Goal: Task Accomplishment & Management: Complete application form

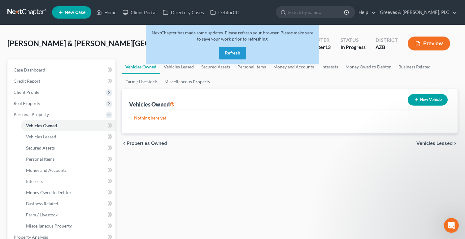
click at [236, 48] on button "Refresh" at bounding box center [232, 53] width 27 height 12
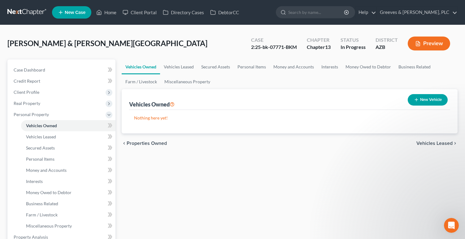
click at [444, 97] on div "New Vehicle" at bounding box center [427, 100] width 45 height 16
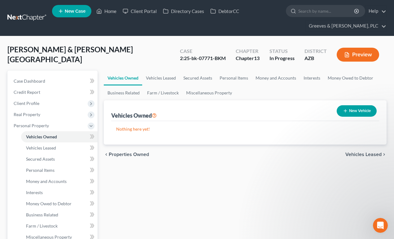
click at [128, 49] on div "Argiro, Thomas & Ingram-Argiro, Jena Upgraded Case 2:25-bk-07771-BKM Chapter Ch…" at bounding box center [196, 57] width 379 height 27
click at [59, 102] on span "Client Profile" at bounding box center [53, 103] width 89 height 11
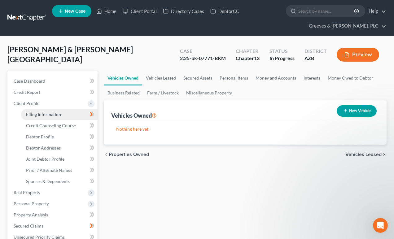
click at [63, 113] on link "Filing Information" at bounding box center [59, 114] width 76 height 11
select select "1"
select select "3"
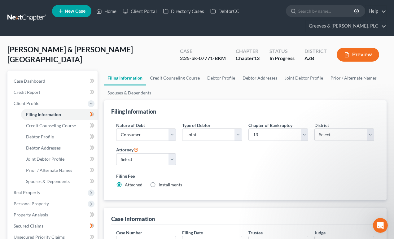
click at [110, 46] on div "Argiro, Thomas & Ingram-Argiro, Jena Upgraded Case 2:25-bk-07771-BKM Chapter Ch…" at bounding box center [196, 57] width 379 height 27
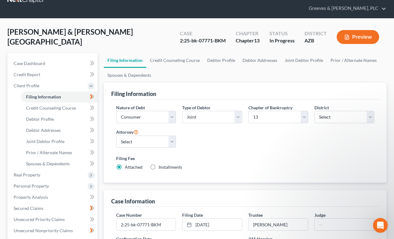
scroll to position [12, 0]
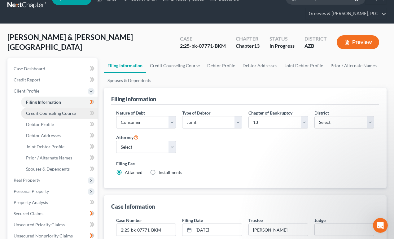
click at [83, 110] on link "Credit Counseling Course" at bounding box center [59, 113] width 76 height 11
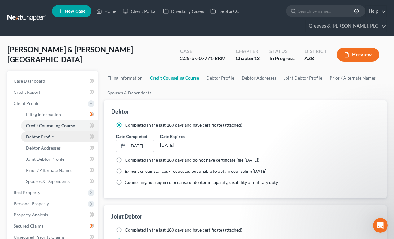
click at [49, 134] on span "Debtor Profile" at bounding box center [40, 136] width 28 height 5
select select "1"
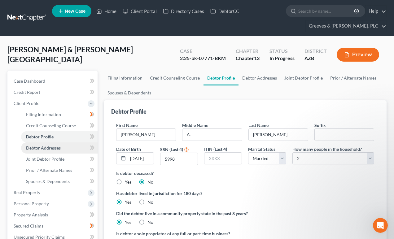
click at [54, 146] on span "Debtor Addresses" at bounding box center [43, 147] width 35 height 5
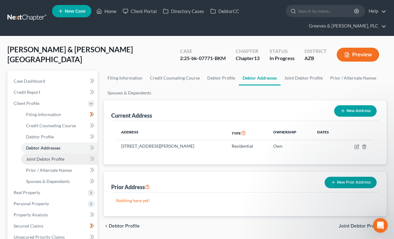
click at [55, 158] on span "Joint Debtor Profile" at bounding box center [45, 158] width 38 height 5
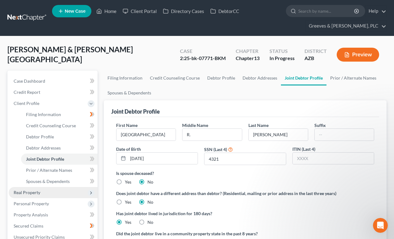
click at [62, 188] on span "Real Property" at bounding box center [53, 192] width 89 height 11
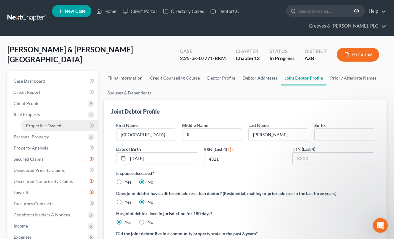
click at [49, 128] on link "Properties Owned" at bounding box center [59, 125] width 76 height 11
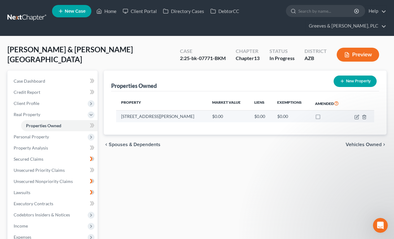
click at [353, 115] on td at bounding box center [360, 116] width 27 height 12
click at [355, 115] on icon "button" at bounding box center [356, 117] width 4 height 4
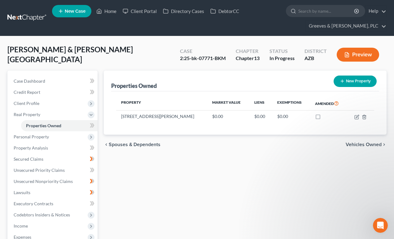
select select "3"
select select "7"
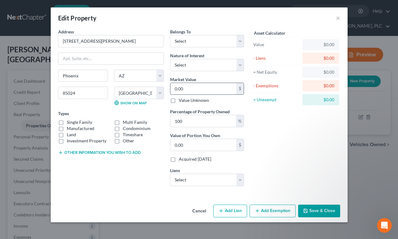
click at [204, 92] on input "0.00" at bounding box center [203, 89] width 66 height 12
type input "4"
type input "4.00"
type input "44"
type input "44.00"
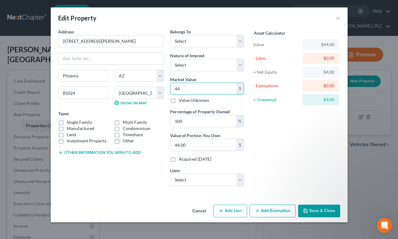
type input "441"
type input "441.00"
type input "4410"
type input "4,410.00"
type input "4,4100"
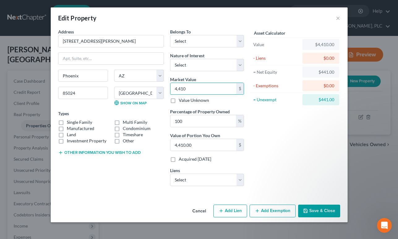
type input "44,100.00"
type input "44,1000"
type input "441,000.00"
type input "441,000"
click at [67, 121] on label "Single Family" at bounding box center [79, 122] width 25 height 6
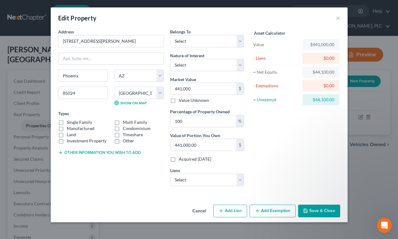
click at [69, 121] on input "Single Family" at bounding box center [71, 121] width 4 height 4
checkbox input "true"
click at [191, 41] on select "Select Debtor 1 Only Debtor 2 Only Debtor 1 And Debtor 2 Only At Least One Of T…" at bounding box center [207, 41] width 74 height 12
select select "4"
click at [170, 35] on select "Select Debtor 1 Only Debtor 2 Only Debtor 1 And Debtor 2 Only At Least One Of T…" at bounding box center [207, 41] width 74 height 12
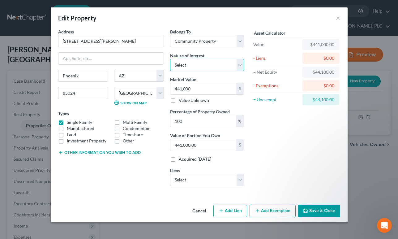
click at [206, 63] on select "Select Fee Simple Joint Tenant Life Estate Equitable Interest Future Interest T…" at bounding box center [207, 65] width 74 height 12
select select "0"
click at [170, 59] on select "Select Fee Simple Joint Tenant Life Estate Equitable Interest Future Interest T…" at bounding box center [207, 65] width 74 height 12
click at [127, 151] on button "Other information you wish to add" at bounding box center [99, 152] width 83 height 5
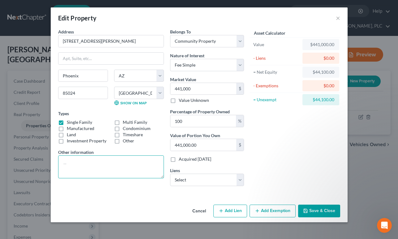
click at [128, 168] on textarea at bounding box center [111, 166] width 106 height 23
type textarea "FMV BASED ON APPRAISAL"
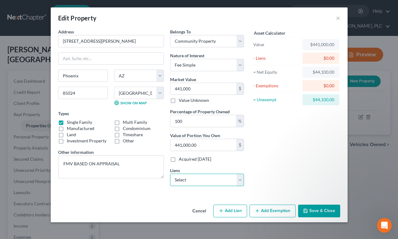
click at [243, 180] on select "Select PHH Mortgage Service - $107,440.00 EAGLE HILLS HOMEOWNERS ASSOCIATION - …" at bounding box center [207, 180] width 74 height 12
select select "0"
click at [170, 174] on select "Select PHH Mortgage Service - $107,440.00 EAGLE HILLS HOMEOWNERS ASSOCIATION - …" at bounding box center [207, 180] width 74 height 12
select select
select select "33"
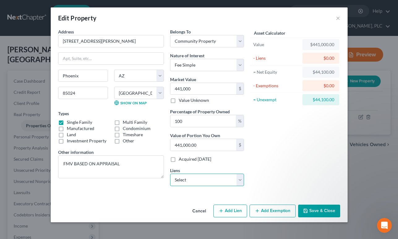
select select "2"
select select "0"
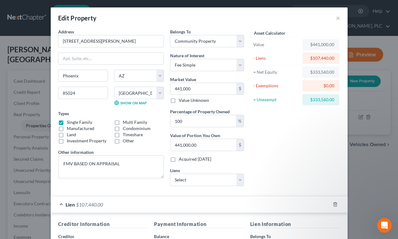
click at [233, 158] on div "Acquired within 1,215 days" at bounding box center [207, 159] width 74 height 6
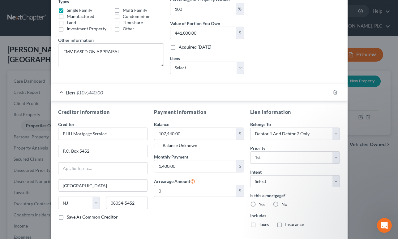
scroll to position [144, 0]
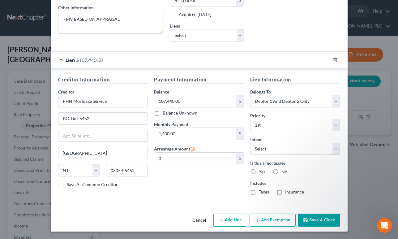
click at [259, 172] on label "Yes" at bounding box center [262, 172] width 6 height 6
click at [261, 172] on input "Yes" at bounding box center [263, 171] width 4 height 4
radio input "true"
click at [259, 194] on label "Taxes" at bounding box center [264, 192] width 10 height 6
click at [261, 193] on input "Taxes" at bounding box center [263, 191] width 4 height 4
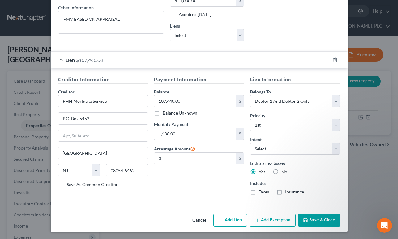
checkbox input "true"
click at [285, 193] on label "Insurance" at bounding box center [294, 192] width 19 height 6
click at [288, 193] on input "Insurance" at bounding box center [290, 191] width 4 height 4
checkbox input "true"
click at [332, 125] on select "Select 1st 2nd 3rd 4th 5th 6th 7th 8th 9th 10th 11th 12th 13th 14th 15th 16th 1…" at bounding box center [295, 125] width 90 height 12
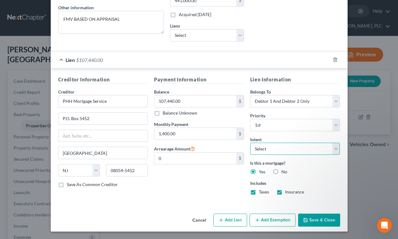
click at [331, 149] on select "Select Surrender Redeem Reaffirm Avoid Other" at bounding box center [295, 149] width 90 height 12
select select "4"
click at [250, 143] on select "Select Surrender Redeem Reaffirm Avoid Other" at bounding box center [295, 149] width 90 height 12
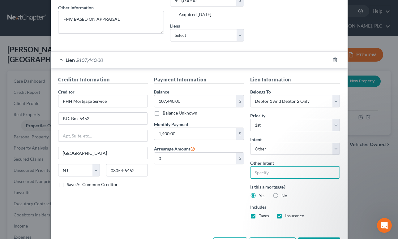
click at [259, 172] on input "text" at bounding box center [295, 172] width 90 height 12
type input "Retain and pay arrears through Ch. 13 Plan"
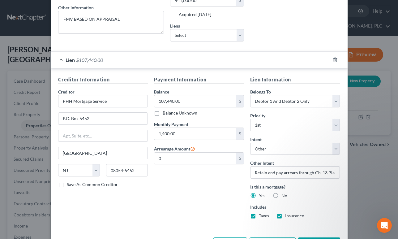
click at [190, 195] on div "Payment Information Balance 107,440.00 $ Balance Unknown Balance Undetermined 1…" at bounding box center [199, 150] width 96 height 148
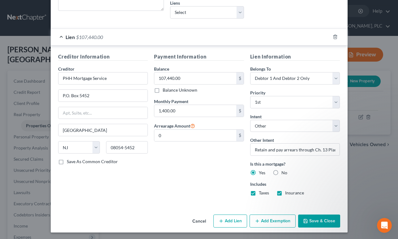
scroll to position [168, 0]
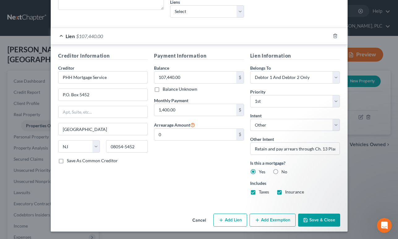
click at [299, 216] on button "Save & Close" at bounding box center [319, 219] width 42 height 13
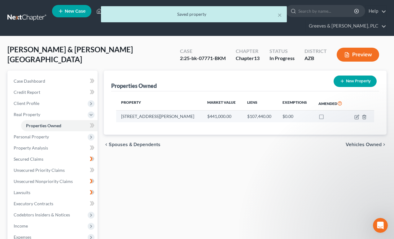
click at [355, 119] on td at bounding box center [361, 116] width 26 height 12
click at [355, 118] on icon "button" at bounding box center [356, 116] width 5 height 5
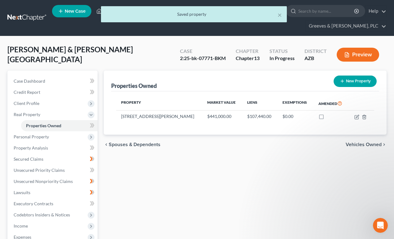
select select "3"
select select "7"
select select "4"
select select "0"
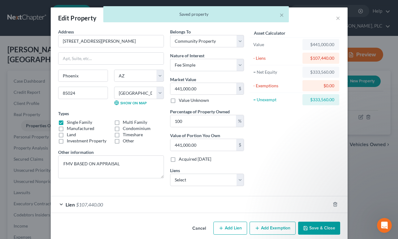
click at [268, 157] on div "Asset Calculator Value $441,000.00 - Liens $107,440.00 = Net Equity $333,560.00…" at bounding box center [295, 109] width 96 height 162
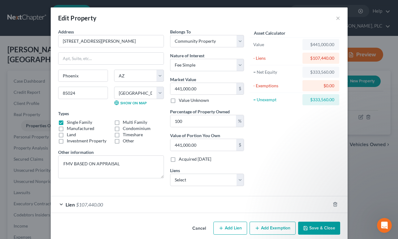
scroll to position [8, 0]
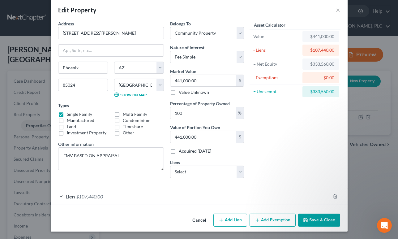
click at [278, 219] on button "Add Exemption" at bounding box center [273, 219] width 46 height 13
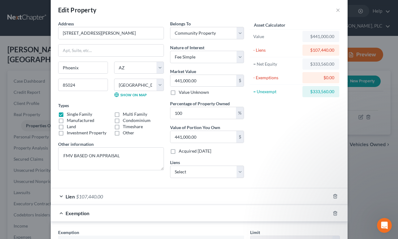
click at [261, 157] on div "Asset Calculator Value $441,000.00 - Liens $107,440.00 = Net Equity $333,560.00…" at bounding box center [295, 101] width 96 height 162
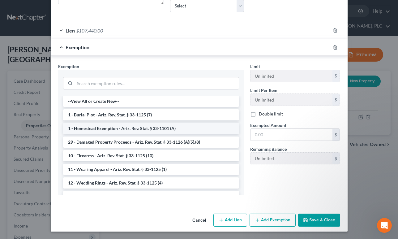
click at [158, 128] on li "1 - Homestead Exemption - Ariz. Rev. Stat. § 33-1101 (A)" at bounding box center [151, 128] width 176 height 11
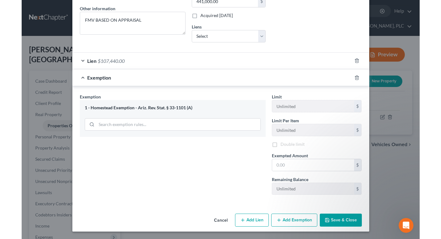
scroll to position [144, 0]
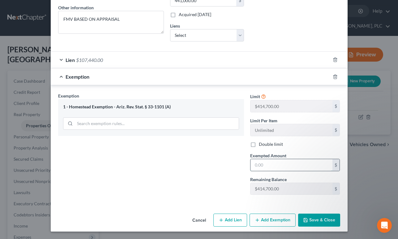
click at [255, 166] on input "text" at bounding box center [292, 165] width 82 height 12
type input "414,700"
click at [313, 226] on button "Save & Close" at bounding box center [319, 219] width 42 height 13
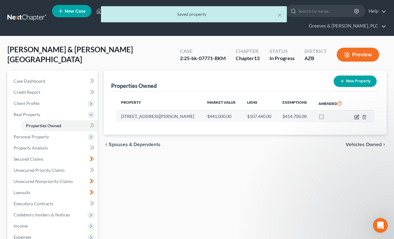
click at [356, 115] on icon "button" at bounding box center [356, 116] width 5 height 5
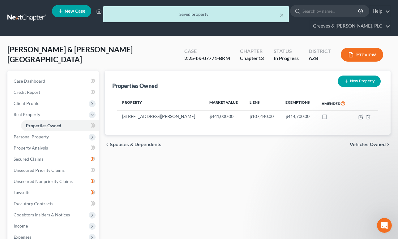
select select "3"
select select "7"
select select "4"
select select "0"
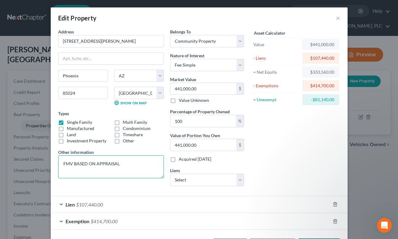
click at [127, 164] on textarea "FMV BASED ON APPRAISAL" at bounding box center [111, 166] width 106 height 23
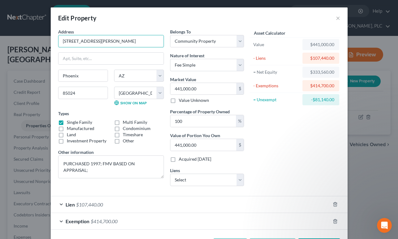
drag, startPoint x: 105, startPoint y: 44, endPoint x: 47, endPoint y: 86, distance: 72.0
click at [58, 41] on div "1517 E Marco Polo Rd" at bounding box center [111, 41] width 106 height 12
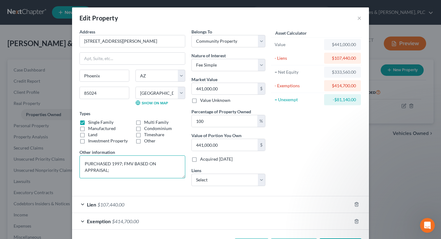
click at [179, 160] on textarea "PURCHASED 1997; FMV BASED ON APPRAISAL;" at bounding box center [133, 166] width 106 height 23
paste textarea "213-23-467"
type textarea "PURCHASED 1997; FMV BASED ON APPRAISAL; APN 213-23-467"
click at [174, 187] on div "Address * 1517 E Marco Polo Rd Phoenix State AL AK AR AZ CA CO CT DE DC FL GA G…" at bounding box center [132, 109] width 112 height 162
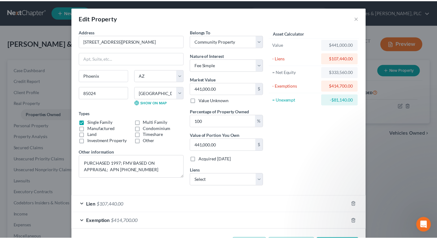
scroll to position [25, 0]
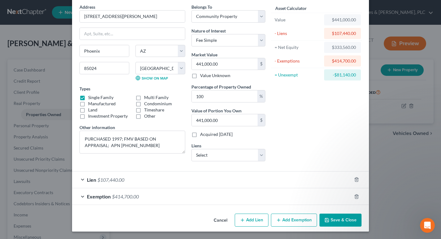
click at [325, 221] on icon "button" at bounding box center [327, 219] width 5 height 5
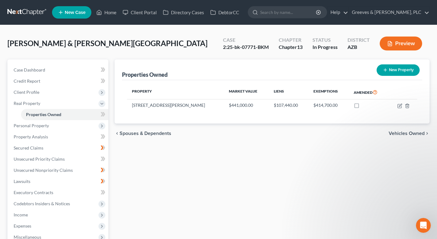
click at [178, 177] on div "Properties Owned New Property Property Market Value Liens Exemptions Amended 15…" at bounding box center [271, 193] width 321 height 268
click at [95, 113] on link "Properties Owned" at bounding box center [64, 114] width 87 height 11
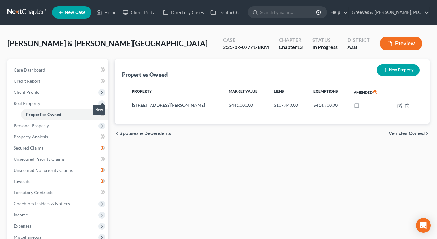
click at [105, 114] on span at bounding box center [102, 114] width 11 height 9
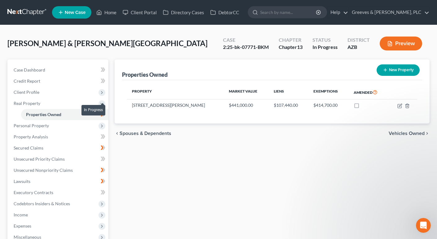
click at [105, 114] on span at bounding box center [102, 114] width 11 height 9
click at [78, 127] on span "Personal Property" at bounding box center [59, 125] width 100 height 11
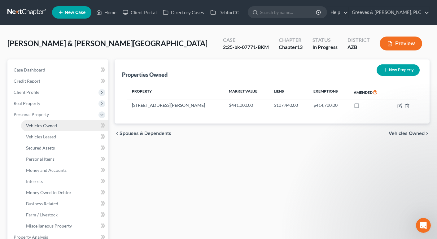
click at [77, 123] on link "Vehicles Owned" at bounding box center [64, 125] width 87 height 11
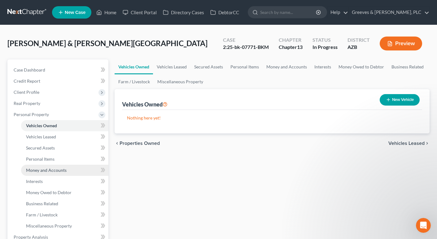
click at [73, 167] on link "Money and Accounts" at bounding box center [64, 170] width 87 height 11
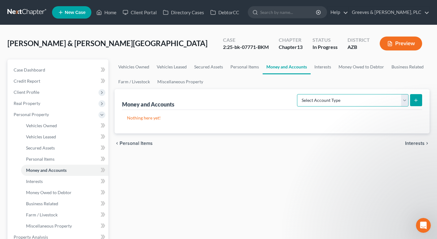
click at [403, 104] on select "Select Account Type Brokerage Cash on Hand Certificates of Deposit Checking Acc…" at bounding box center [352, 100] width 111 height 12
select select "checking"
click at [298, 94] on select "Select Account Type Brokerage Cash on Hand Certificates of Deposit Checking Acc…" at bounding box center [352, 100] width 111 height 12
click at [414, 100] on icon "submit" at bounding box center [415, 100] width 5 height 5
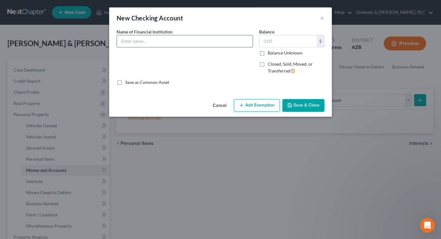
click at [190, 41] on input "text" at bounding box center [185, 41] width 136 height 12
type input "Comerica Checking acct...0627"
click at [299, 102] on button "Save & Close" at bounding box center [303, 105] width 42 height 13
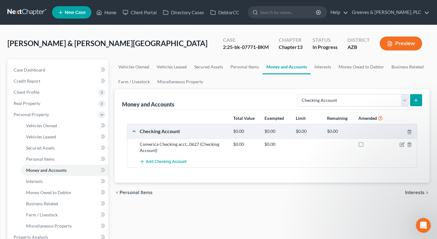
click at [416, 101] on line "submit" at bounding box center [416, 100] width 0 height 3
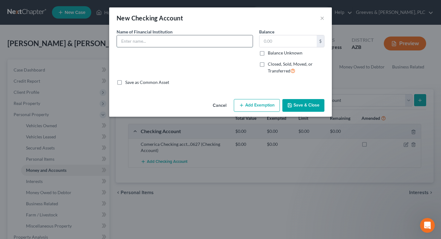
click at [164, 41] on input "text" at bounding box center [185, 41] width 136 height 12
type input "PNC Bank checking acct...2151"
drag, startPoint x: 281, startPoint y: 42, endPoint x: 248, endPoint y: 61, distance: 37.3
click at [278, 43] on input "text" at bounding box center [288, 41] width 57 height 12
type input "887.86"
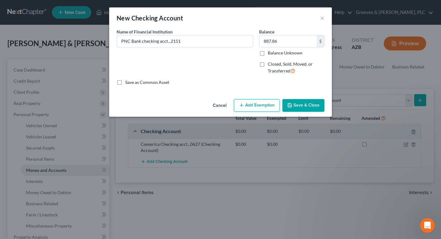
click at [256, 100] on button "Add Exemption" at bounding box center [257, 105] width 46 height 13
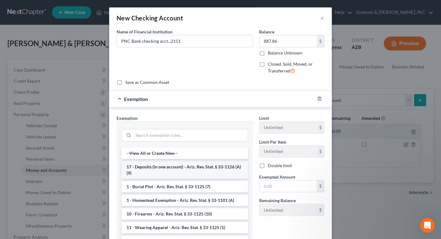
click at [222, 168] on li "17 - Deposits (in one account) - Ariz. Rev. Stat. § 33-1126 (A)(9)" at bounding box center [185, 169] width 127 height 17
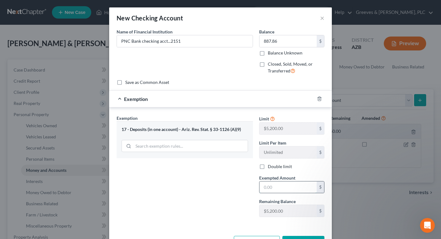
click at [262, 185] on input "text" at bounding box center [288, 187] width 57 height 12
type input "5,200"
click at [215, 195] on div "Exemption Set must be selected for CA. Exemption * 17 - Deposits (in one accoun…" at bounding box center [185, 168] width 143 height 107
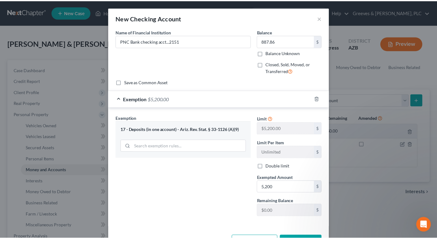
scroll to position [22, 0]
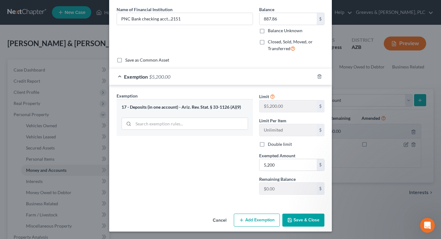
click at [300, 216] on button "Save & Close" at bounding box center [303, 219] width 42 height 13
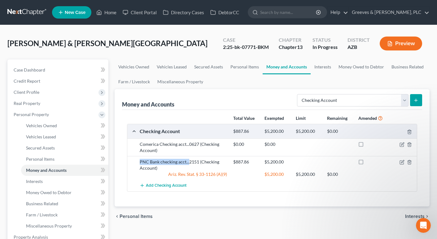
drag, startPoint x: 141, startPoint y: 159, endPoint x: 188, endPoint y: 161, distance: 47.7
click at [188, 161] on div "PNC Bank checking acct...2151 (Checking Account)" at bounding box center [182, 165] width 93 height 12
copy div "PNC Bank checking acct..."
click at [413, 102] on button "submit" at bounding box center [416, 100] width 12 height 12
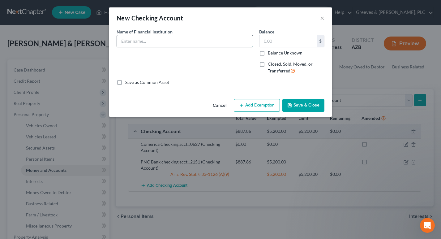
click at [179, 37] on input "text" at bounding box center [185, 41] width 136 height 12
paste input "PNC Bank checking acct..."
click at [141, 44] on input "PNC Bank checking acct...4249" at bounding box center [185, 41] width 136 height 12
type input "PNC Bank Business checking acct...4249"
click at [300, 103] on button "Save & Close" at bounding box center [303, 105] width 42 height 13
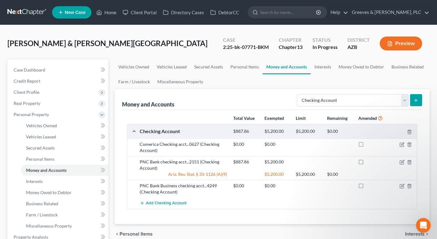
click at [353, 192] on div "$0.00 $0.00" at bounding box center [323, 189] width 187 height 12
click at [401, 186] on div at bounding box center [401, 186] width 31 height 6
click at [401, 186] on icon "button" at bounding box center [401, 185] width 5 height 5
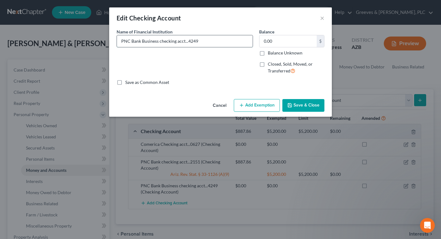
click at [141, 41] on input "PNC Bank Business checking acct...4249" at bounding box center [185, 41] width 136 height 12
type input "PNC Bank - HBC Consulting LLC, Business checking acct...4249"
click at [290, 105] on polyline "button" at bounding box center [290, 106] width 2 height 2
